Goal: Task Accomplishment & Management: Manage account settings

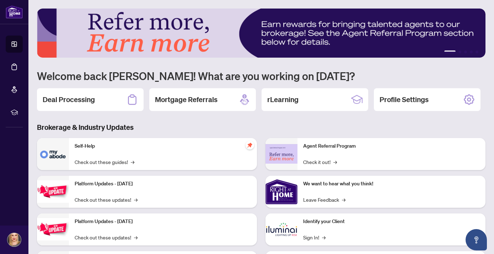
click at [73, 98] on h2 "Deal Processing" at bounding box center [69, 100] width 52 height 10
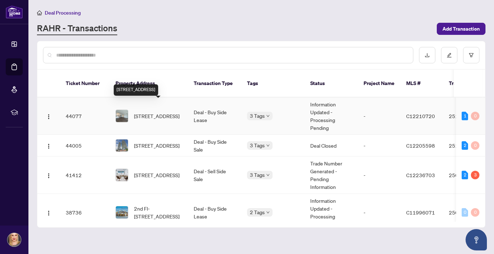
click at [157, 112] on span "[STREET_ADDRESS]" at bounding box center [157, 116] width 46 height 8
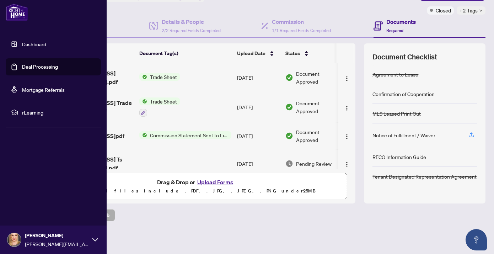
click at [31, 43] on link "Dashboard" at bounding box center [34, 44] width 24 height 6
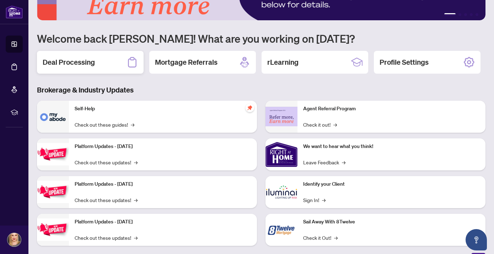
click at [66, 60] on h2 "Deal Processing" at bounding box center [69, 62] width 52 height 10
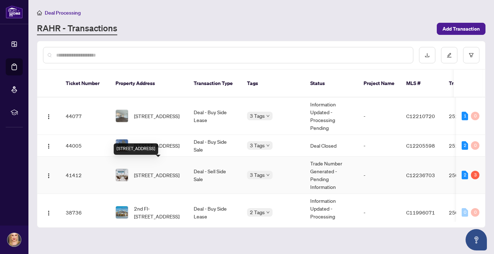
click at [163, 171] on span "[STREET_ADDRESS]" at bounding box center [157, 175] width 46 height 8
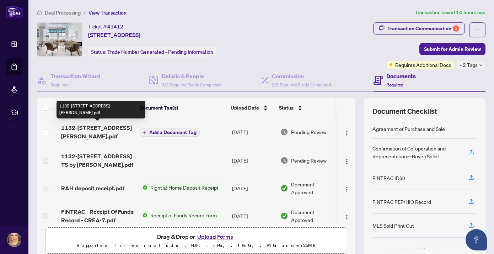
click at [80, 128] on span "1132-[STREET_ADDRESS] [PERSON_NAME].pdf" at bounding box center [97, 131] width 73 height 17
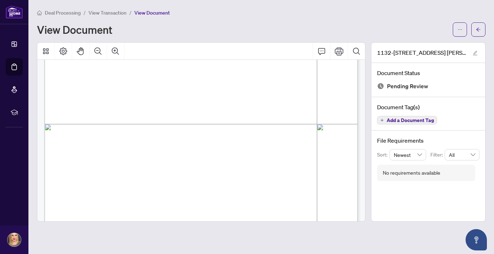
scroll to position [218, 0]
click at [459, 28] on icon "ellipsis" at bounding box center [460, 29] width 5 height 5
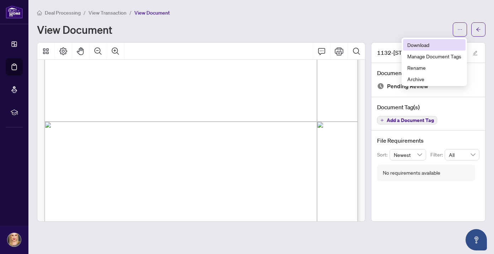
click at [417, 43] on span "Download" at bounding box center [434, 45] width 54 height 8
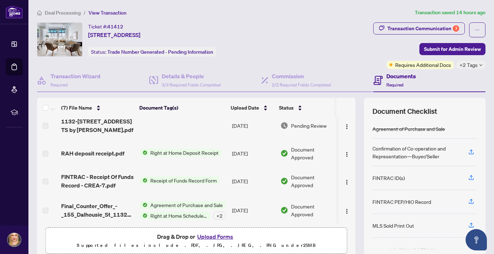
scroll to position [36, 0]
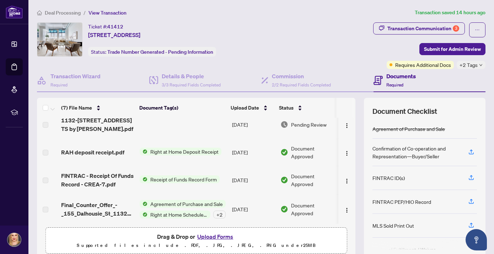
click at [213, 236] on button "Upload Forms" at bounding box center [215, 236] width 40 height 9
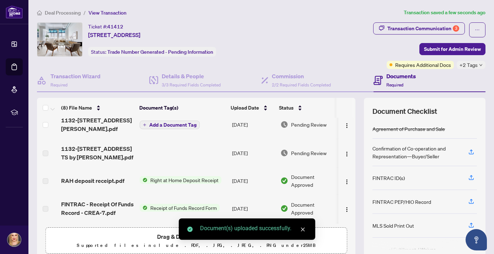
click at [172, 124] on span "Add a Document Tag" at bounding box center [172, 124] width 47 height 5
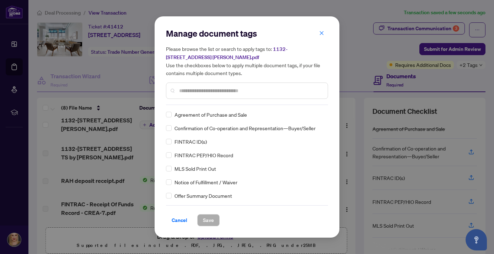
click at [191, 90] on input "text" at bounding box center [250, 91] width 143 height 8
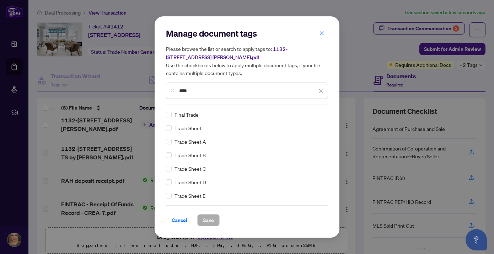
type input "****"
click at [180, 127] on span "Trade Sheet" at bounding box center [188, 128] width 27 height 8
click at [210, 220] on span "Save" at bounding box center [208, 219] width 11 height 11
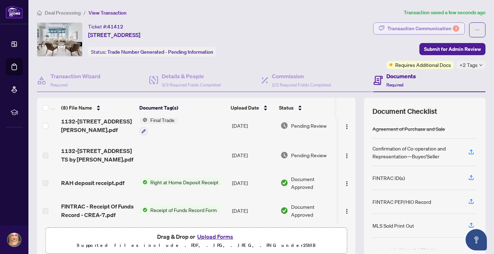
click at [426, 27] on div "Transaction Communication 3" at bounding box center [424, 28] width 72 height 11
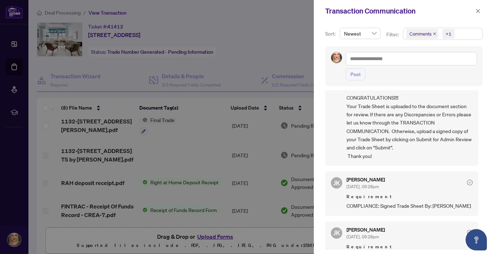
scroll to position [0, 0]
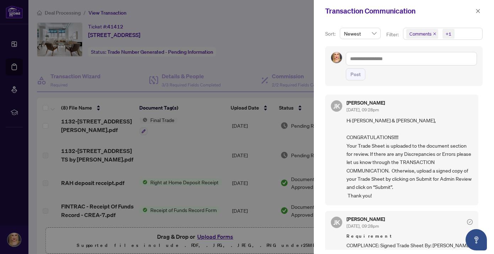
click at [223, 62] on div at bounding box center [247, 127] width 494 height 254
click at [478, 11] on icon "close" at bounding box center [478, 11] width 4 height 4
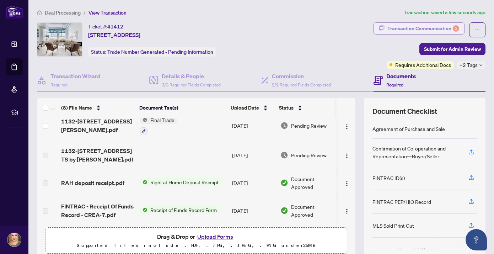
click at [429, 28] on div "Transaction Communication 3" at bounding box center [424, 28] width 72 height 11
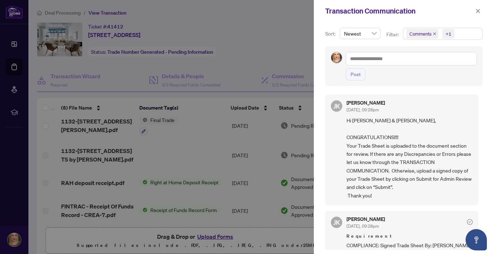
click at [211, 50] on div at bounding box center [247, 127] width 494 height 254
click at [479, 12] on icon "close" at bounding box center [478, 11] width 5 height 5
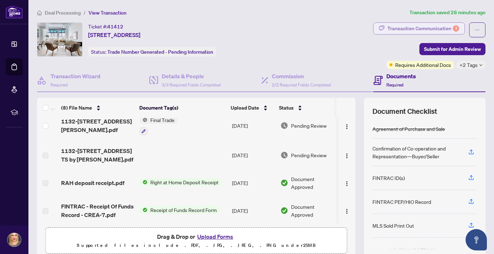
click at [437, 26] on div "Transaction Communication 3" at bounding box center [424, 28] width 72 height 11
